Goal: Check status: Check status

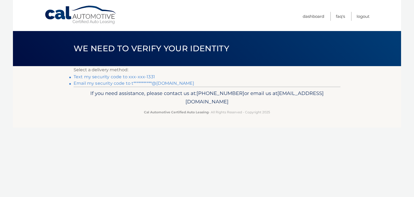
click at [105, 77] on link "Text my security code to xxx-xxx-1331" at bounding box center [114, 76] width 81 height 5
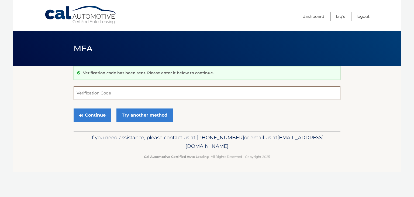
click at [98, 93] on input "Verification Code" at bounding box center [207, 92] width 267 height 13
click at [98, 93] on input "923864" at bounding box center [207, 92] width 267 height 13
type input "923864"
click at [91, 115] on button "Continue" at bounding box center [92, 114] width 37 height 13
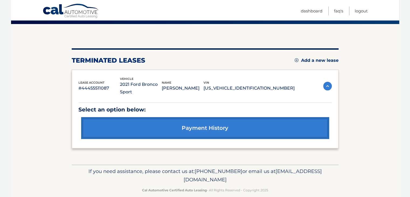
scroll to position [42, 0]
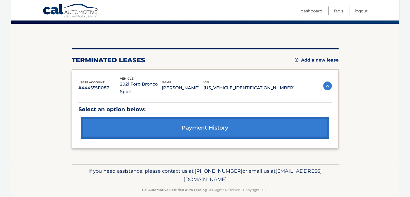
click at [182, 120] on link "payment history" at bounding box center [205, 128] width 248 height 22
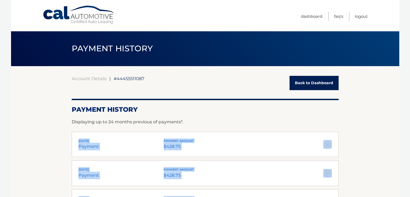
drag, startPoint x: 0, startPoint y: 0, endPoint x: 383, endPoint y: 101, distance: 396.4
click at [383, 101] on section "Account Details | #44455511087 Back to Dashboard Payment History Displaying up …" at bounding box center [205, 189] width 388 height 247
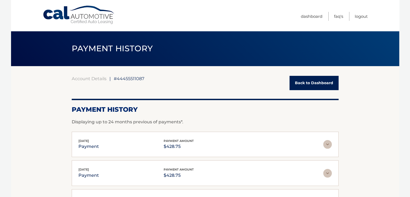
click at [383, 101] on section "Account Details | #44455511087 Back to Dashboard Payment History Displaying up …" at bounding box center [205, 189] width 388 height 247
click at [322, 81] on link "Back to Dashboard" at bounding box center [313, 83] width 49 height 14
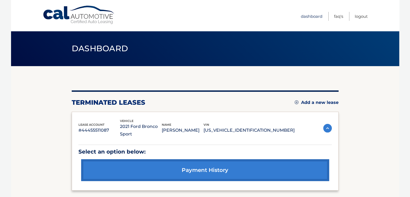
click at [313, 15] on link "Dashboard" at bounding box center [312, 16] width 22 height 9
